Goal: Contribute content: Add original content to the website for others to see

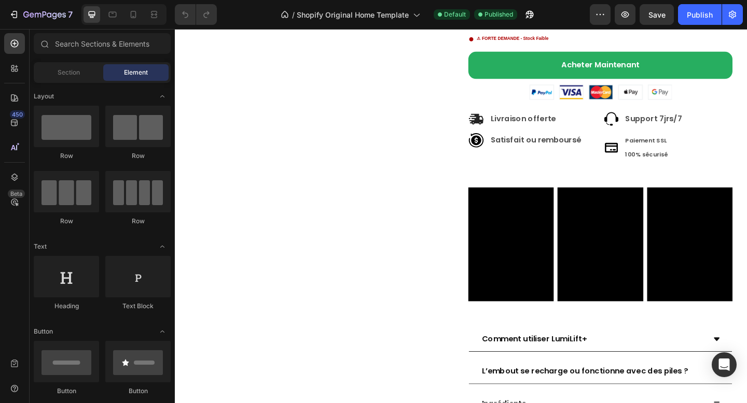
scroll to position [3011, 0]
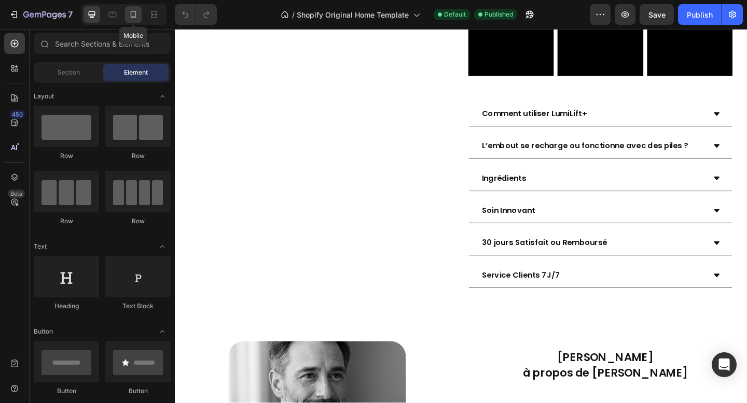
click at [133, 20] on div at bounding box center [133, 14] width 17 height 17
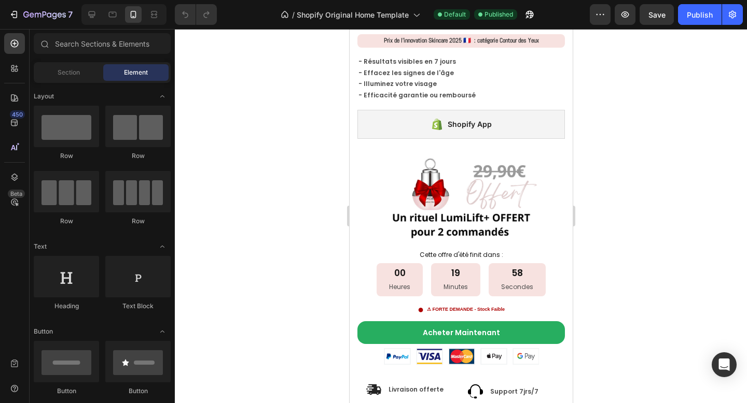
scroll to position [2499, 0]
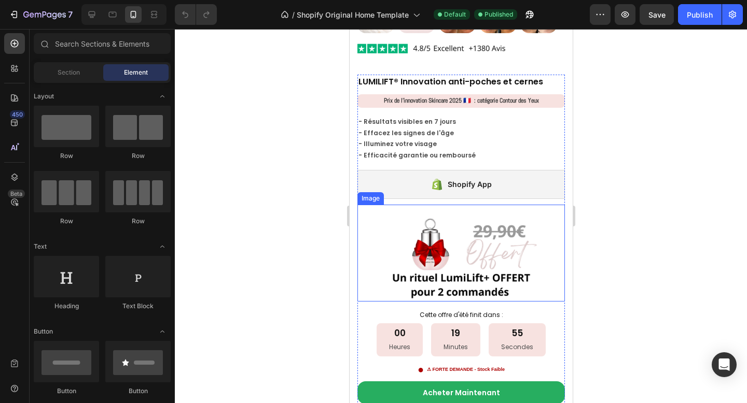
click at [455, 236] on img at bounding box center [460, 253] width 207 height 97
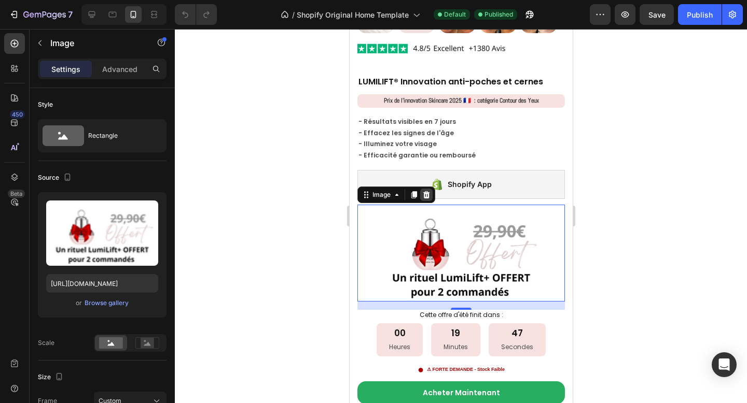
click at [426, 191] on icon at bounding box center [426, 195] width 8 height 8
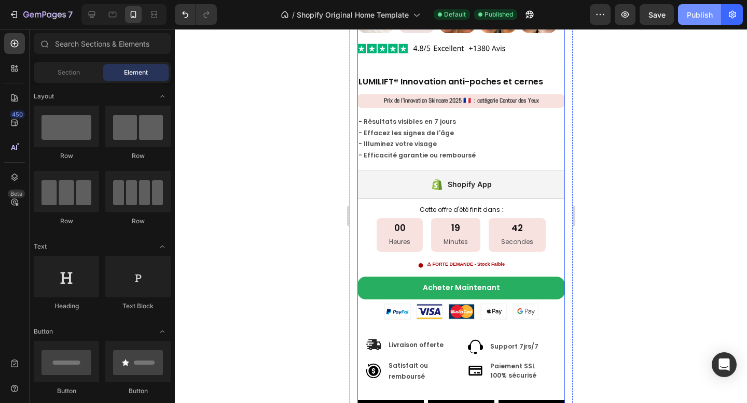
click at [708, 19] on div "Publish" at bounding box center [700, 14] width 26 height 11
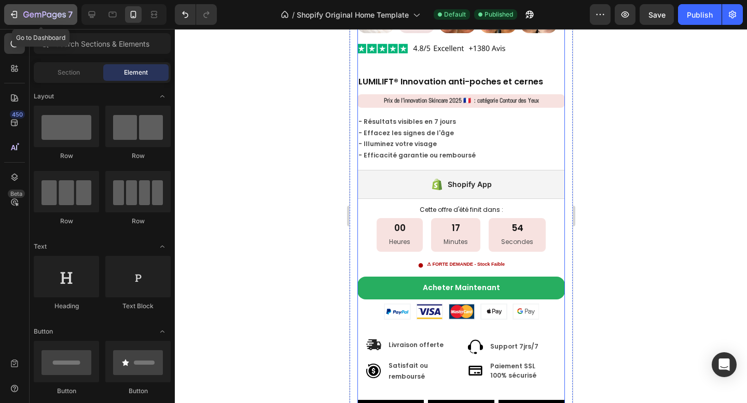
click at [16, 12] on icon "button" at bounding box center [15, 14] width 5 height 7
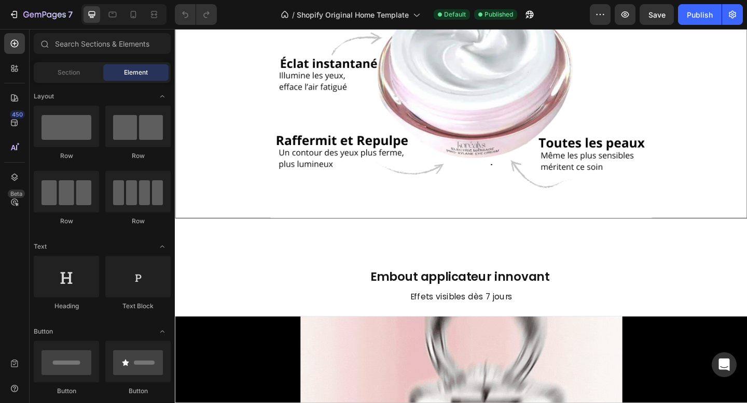
scroll to position [1154, 0]
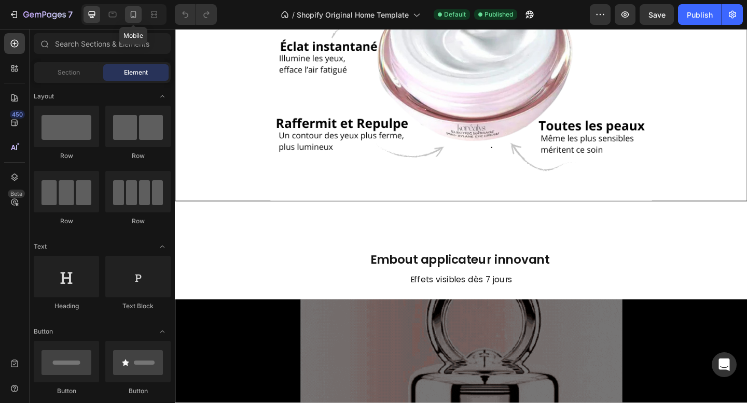
click at [134, 16] on icon at bounding box center [134, 14] width 6 height 7
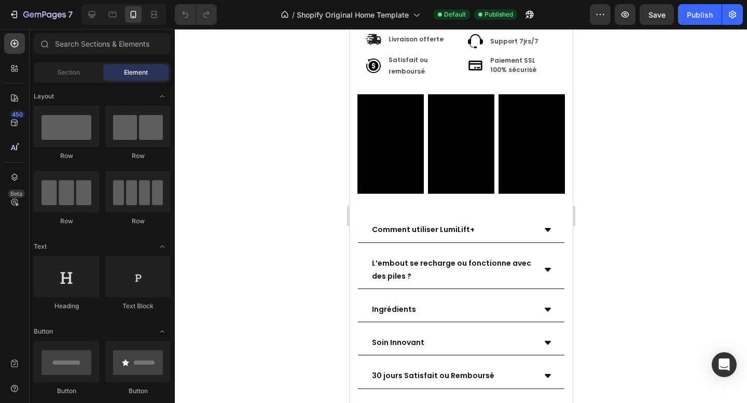
scroll to position [2284, 0]
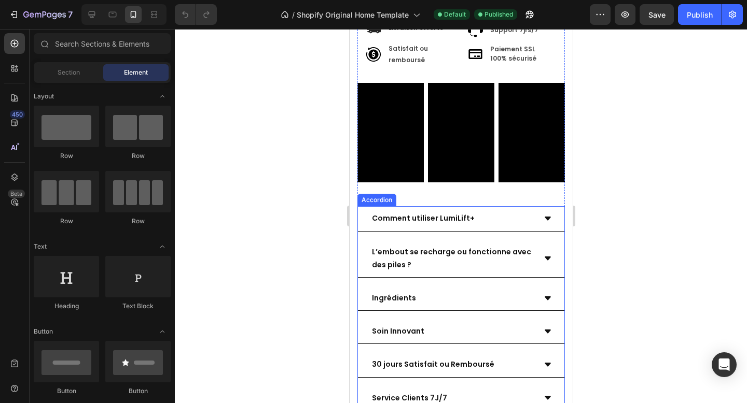
click at [544, 257] on icon at bounding box center [547, 259] width 6 height 4
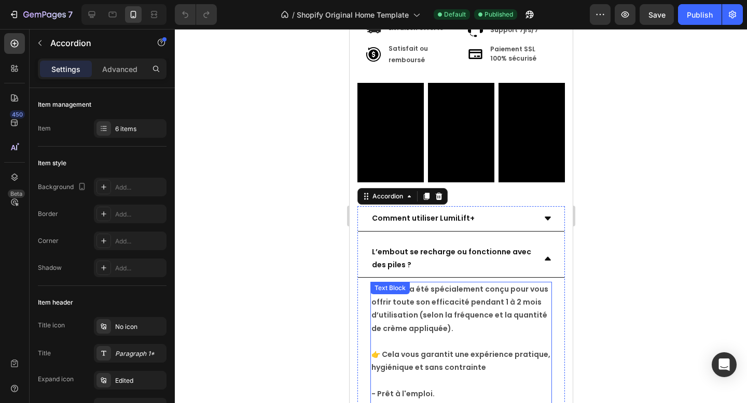
click at [504, 284] on strong "L’embout a été spécialement conçu pour vous offrir toute son efficacité pendant…" at bounding box center [459, 309] width 177 height 50
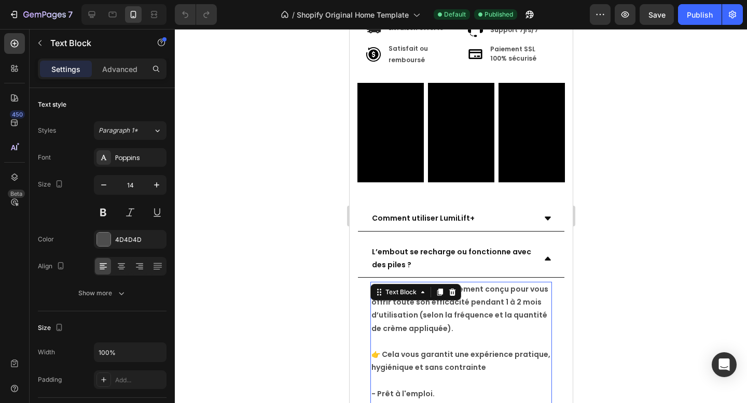
click at [512, 291] on strong "L’embout a été spécialement conçu pour vous offrir toute son efficacité pendant…" at bounding box center [459, 309] width 177 height 50
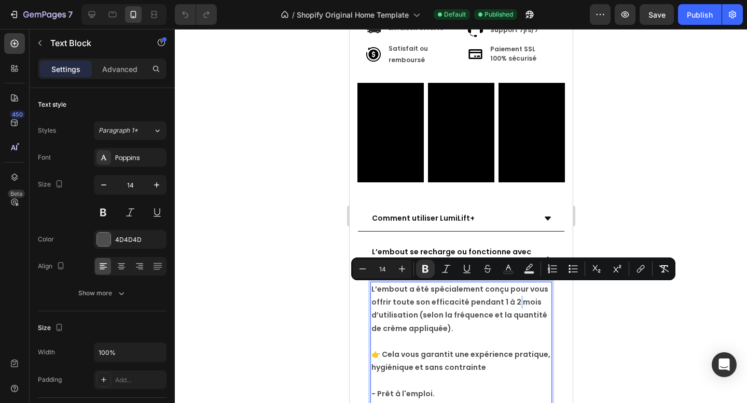
click at [507, 291] on strong "L’embout a été spécialement conçu pour vous offrir toute son efficacité pendant…" at bounding box center [459, 309] width 177 height 50
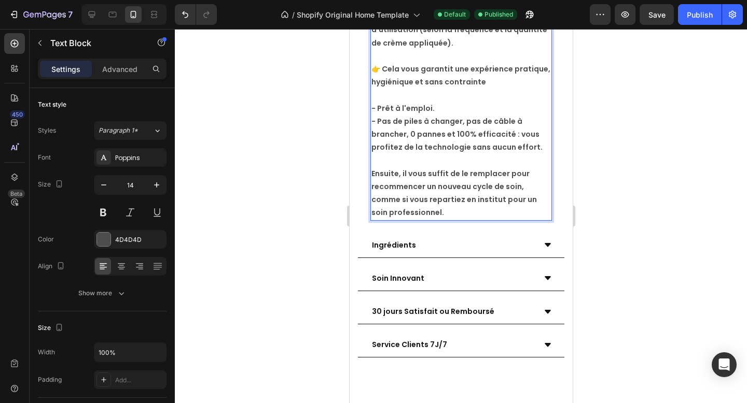
scroll to position [2574, 0]
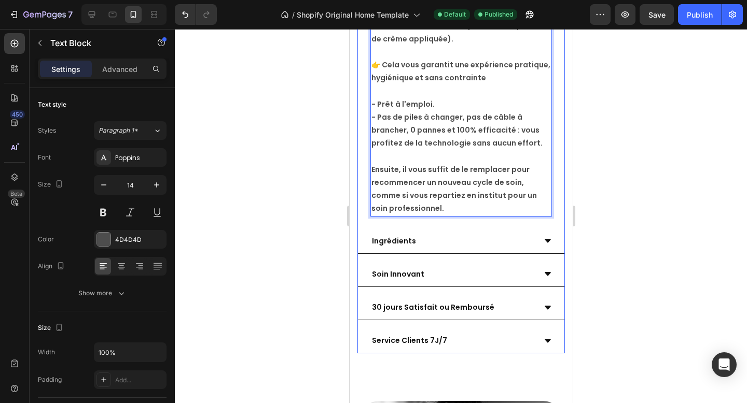
click at [632, 309] on div at bounding box center [461, 216] width 572 height 374
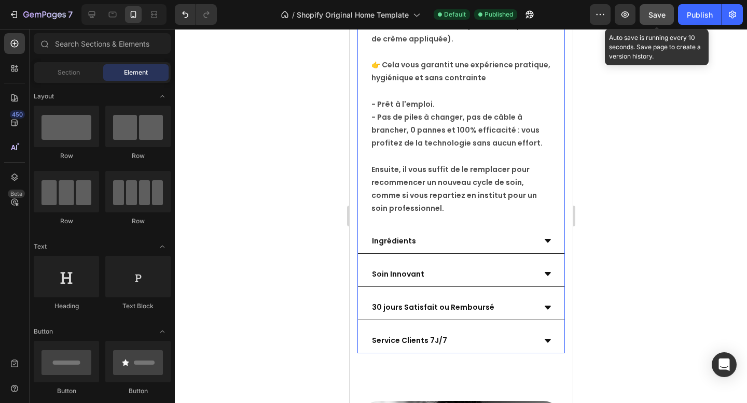
click at [664, 15] on span "Save" at bounding box center [656, 14] width 17 height 9
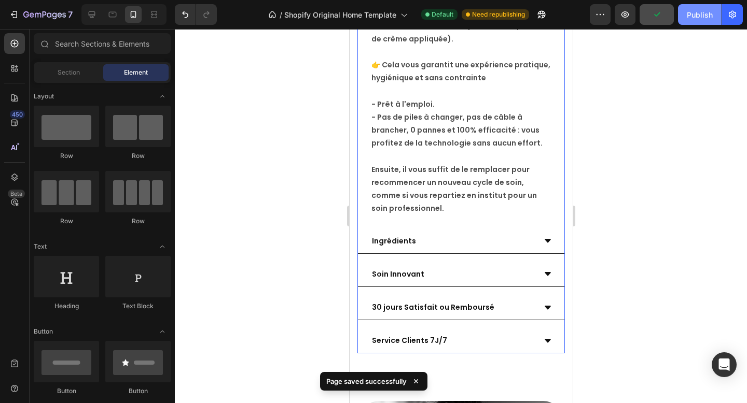
click at [702, 12] on div "Publish" at bounding box center [700, 14] width 26 height 11
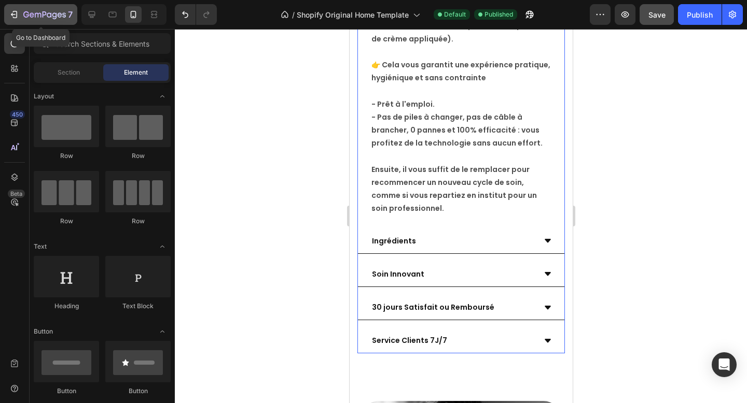
click at [15, 18] on icon "button" at bounding box center [15, 14] width 5 height 7
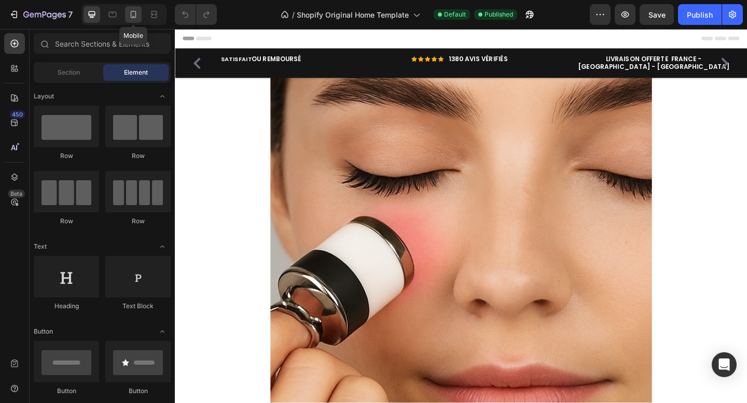
click at [133, 12] on icon at bounding box center [133, 14] width 10 height 10
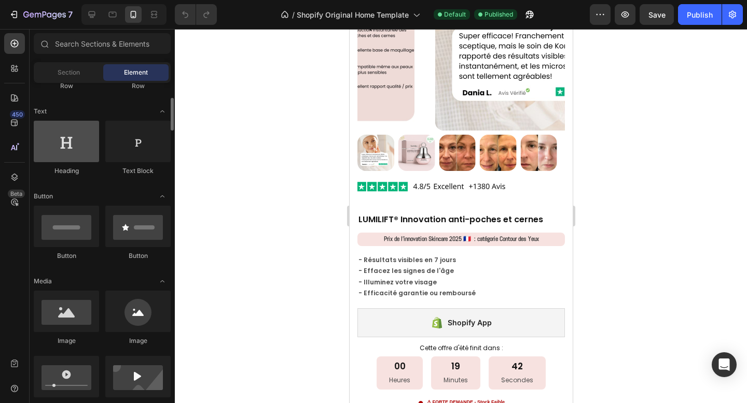
scroll to position [139, 0]
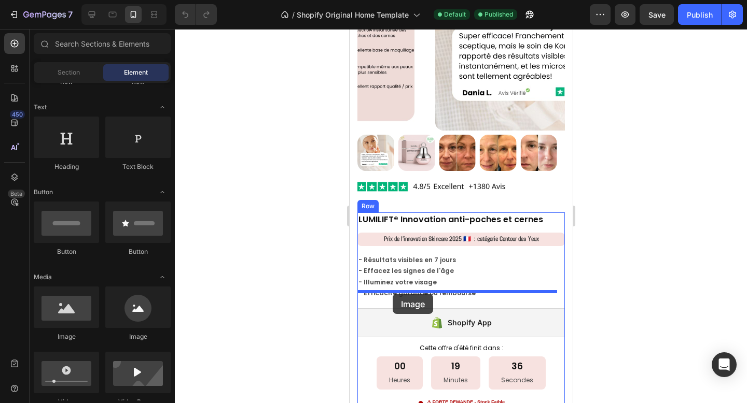
drag, startPoint x: 418, startPoint y: 333, endPoint x: 392, endPoint y: 294, distance: 46.7
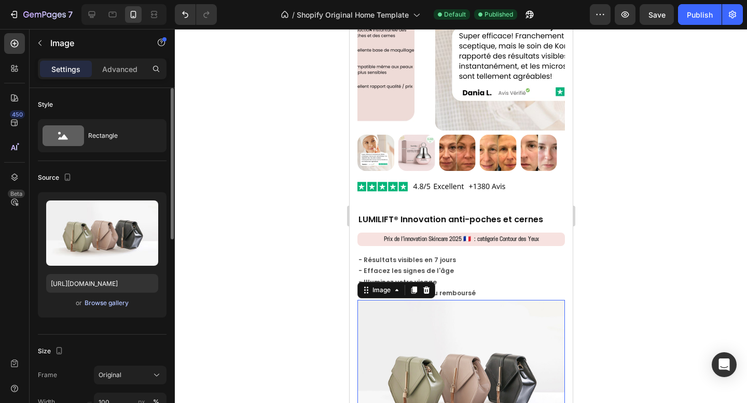
click at [105, 299] on div "Browse gallery" at bounding box center [107, 303] width 44 height 9
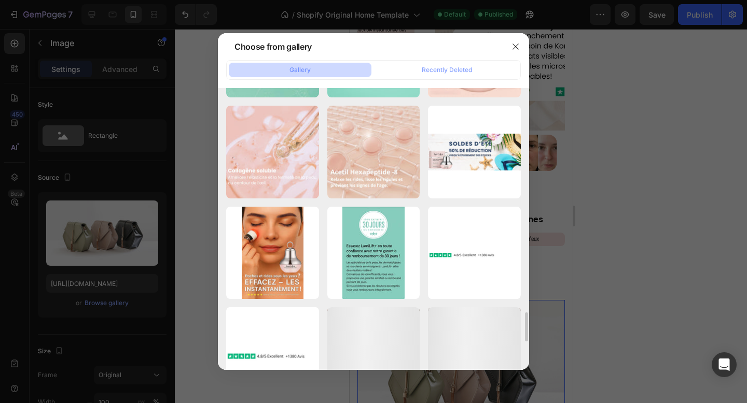
scroll to position [1993, 0]
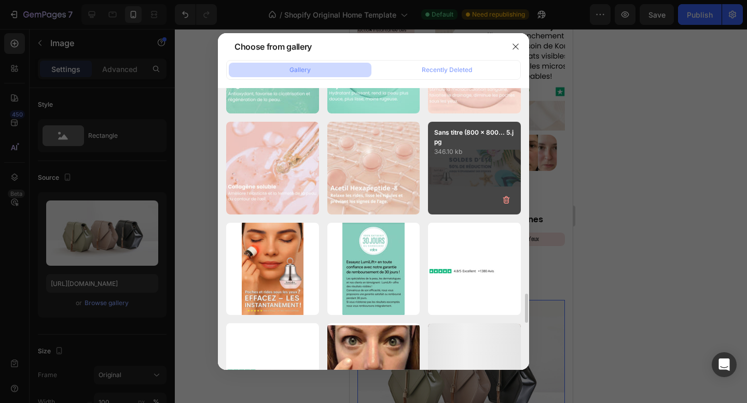
click at [463, 167] on div "Sans titre (800 x 800... 5.jpg 346.10 kb" at bounding box center [474, 168] width 93 height 93
type input "[URL][DOMAIN_NAME]"
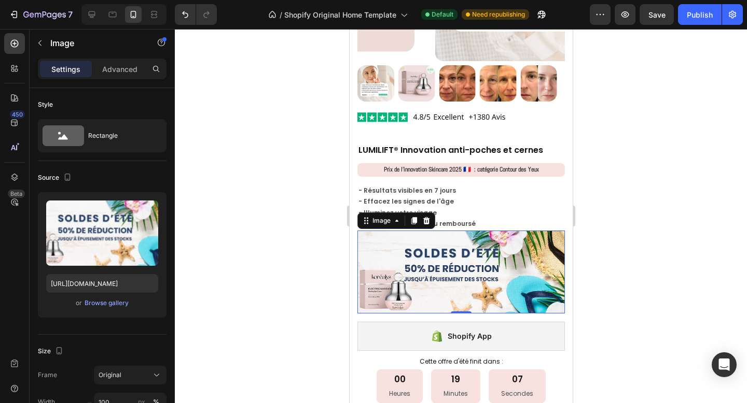
scroll to position [1454, 0]
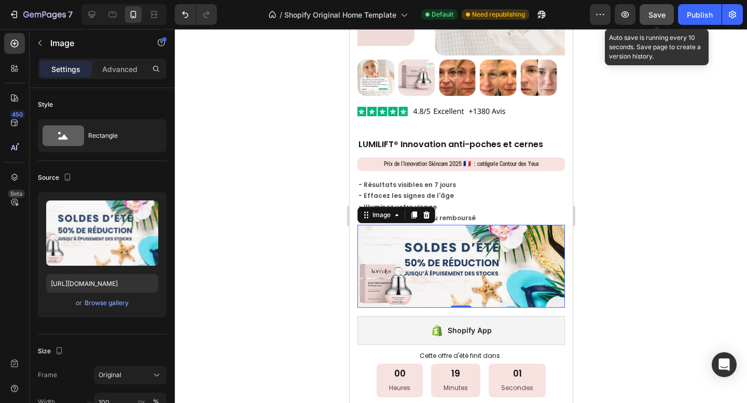
click at [656, 7] on button "Save" at bounding box center [656, 14] width 34 height 21
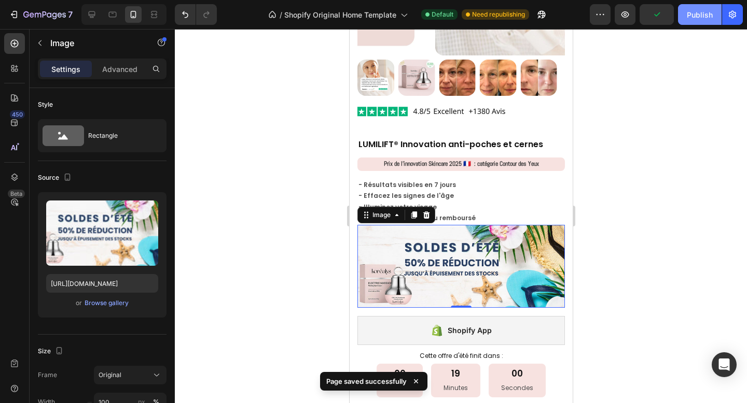
click at [704, 15] on div "Publish" at bounding box center [700, 14] width 26 height 11
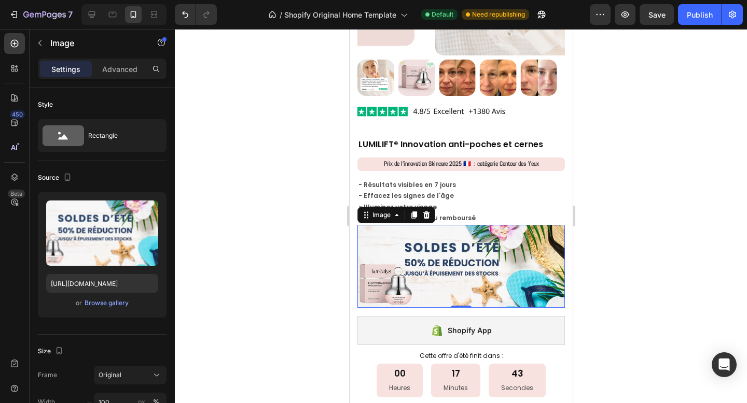
click at [435, 234] on img at bounding box center [460, 266] width 207 height 83
click at [104, 304] on div "Browse gallery" at bounding box center [107, 303] width 44 height 9
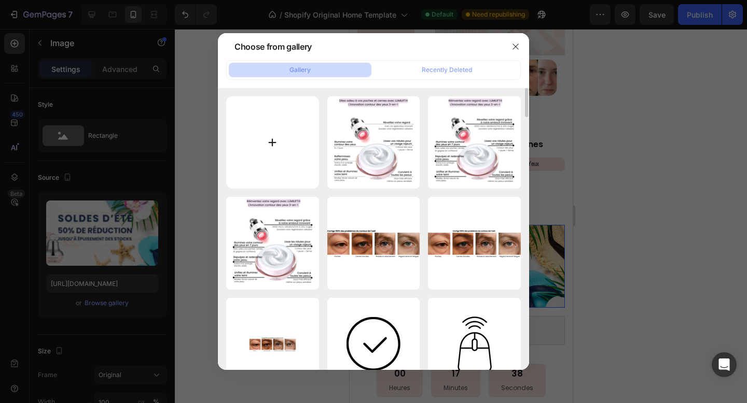
click at [276, 143] on input "file" at bounding box center [272, 142] width 93 height 93
type input "C:\fakepath\⭐️⭐️⭐️⭐️⭐️ “Je ne pensais pas que c'était possible, mais ma peau a…"
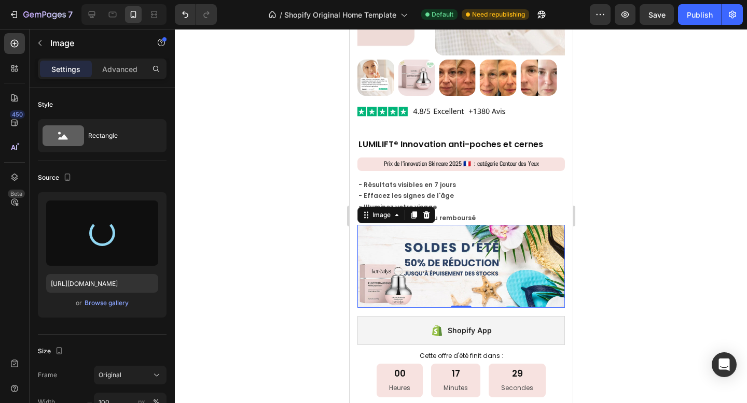
type input "[URL][DOMAIN_NAME]"
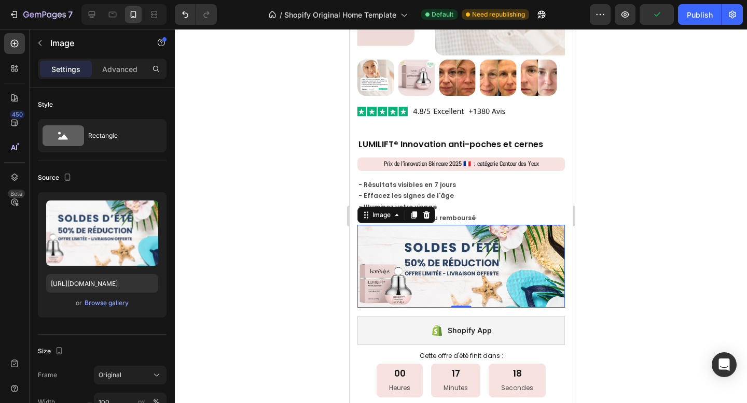
click at [646, 304] on div at bounding box center [461, 216] width 572 height 374
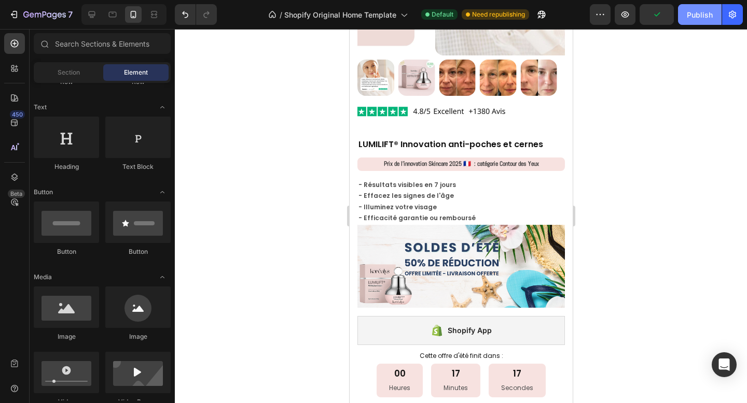
click at [697, 19] on div "Publish" at bounding box center [700, 14] width 26 height 11
